Goal: Download file/media

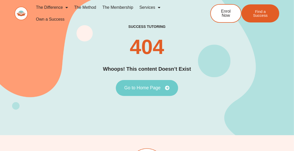
click at [153, 89] on span "Go to Home Page" at bounding box center [142, 87] width 36 height 5
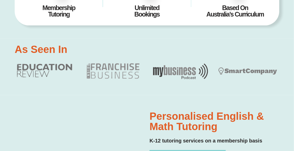
scroll to position [246, 0]
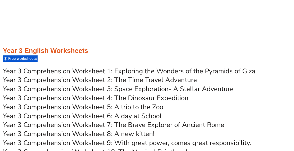
scroll to position [1720, 0]
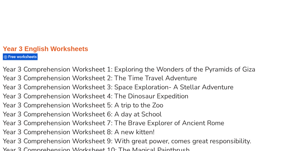
click at [131, 106] on link "Year 3 Comprehension Worksheet 5: A trip to the Zoo" at bounding box center [83, 105] width 160 height 9
